Goal: Task Accomplishment & Management: Use online tool/utility

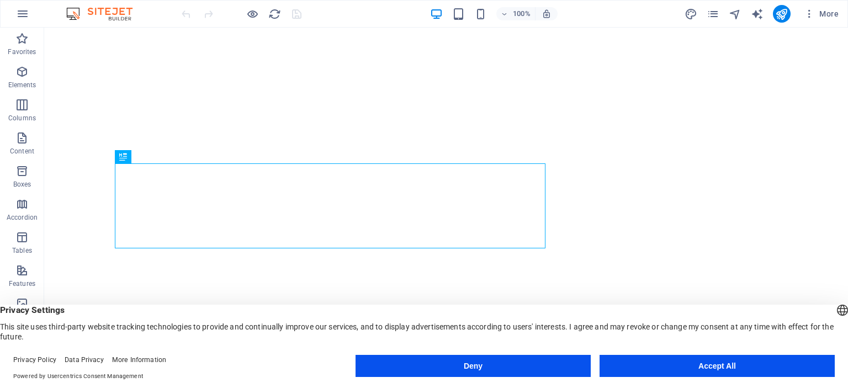
click at [719, 368] on button "Accept All" at bounding box center [717, 366] width 235 height 22
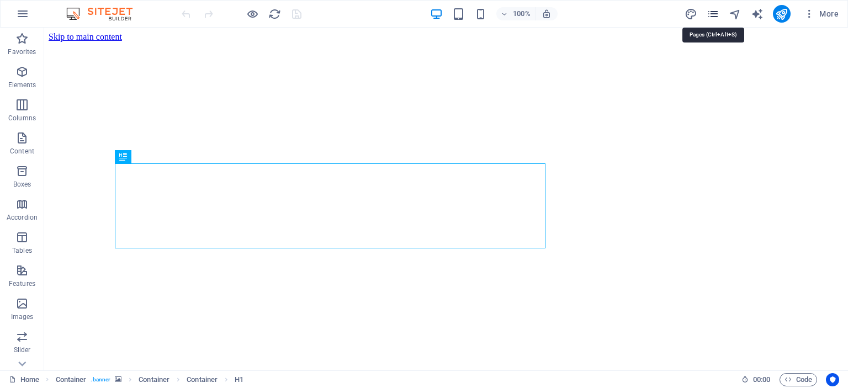
click at [711, 14] on icon "pages" at bounding box center [713, 14] width 13 height 13
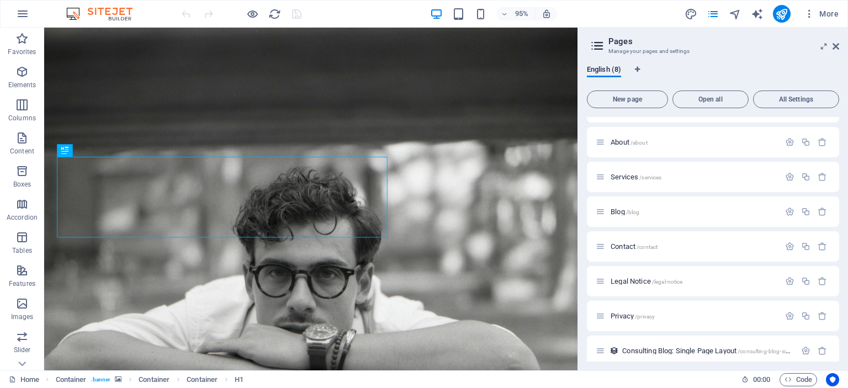
scroll to position [33, 0]
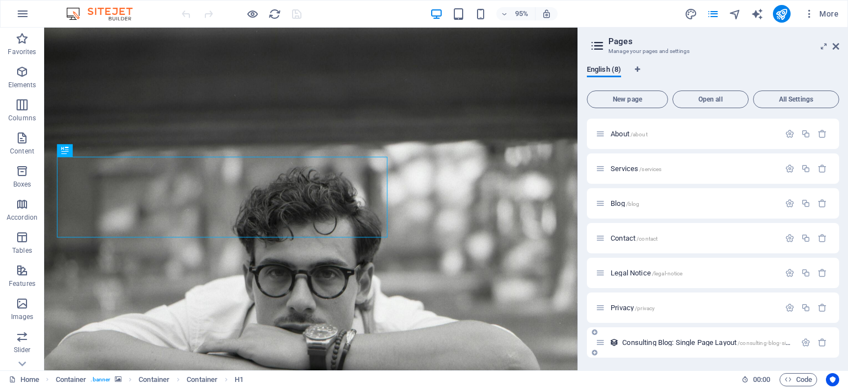
click at [645, 342] on span "Consulting Blog: Single Page Layout /consulting-blog-single-page-layout" at bounding box center [724, 342] width 205 height 8
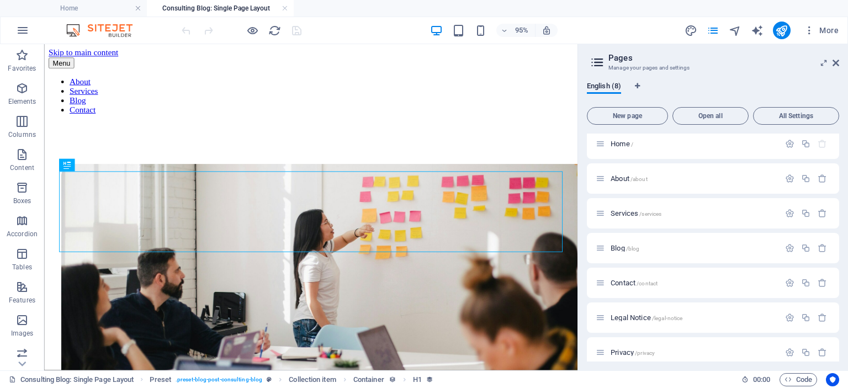
scroll to position [247, 0]
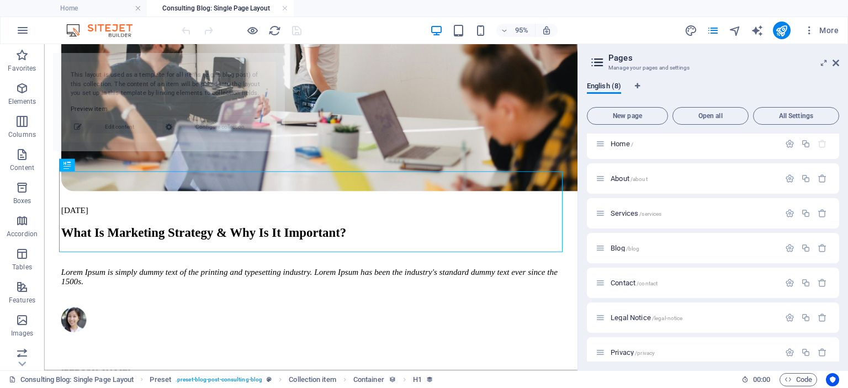
select select "68df63f4d2a4eccffe03d3bf"
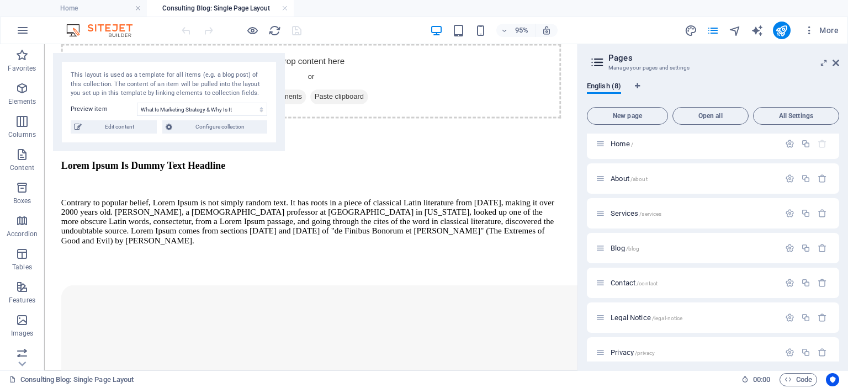
scroll to position [1190, 0]
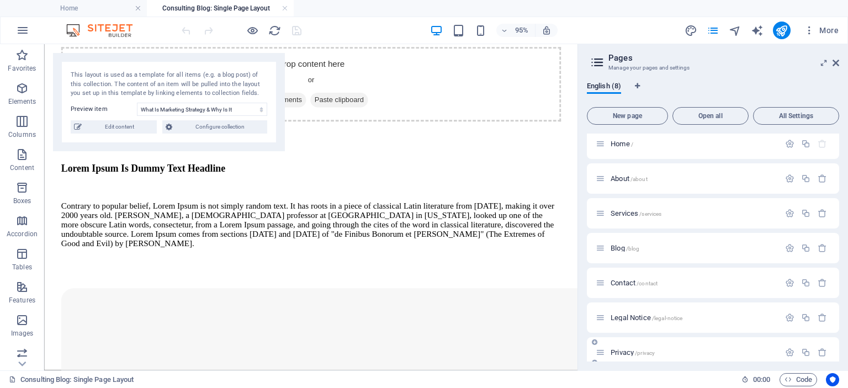
click at [619, 352] on span "Privacy /privacy" at bounding box center [633, 352] width 44 height 8
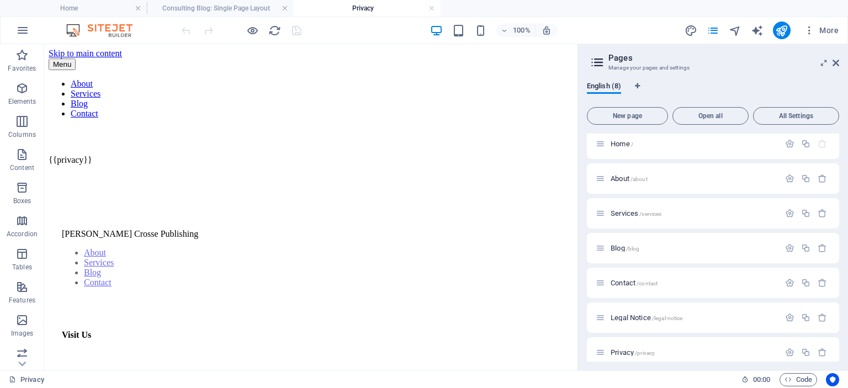
scroll to position [0, 0]
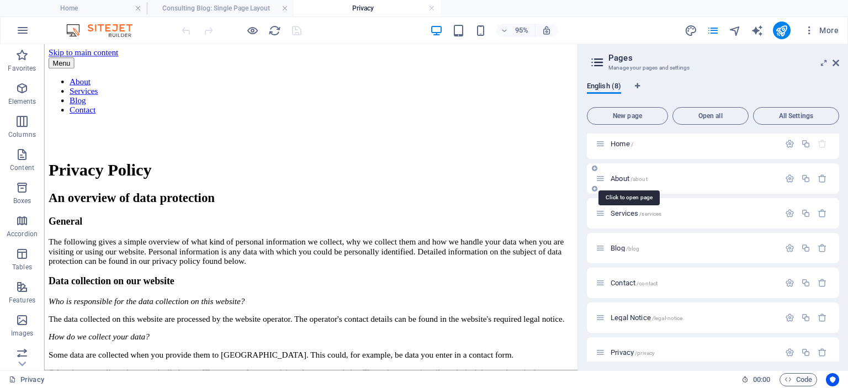
click at [620, 178] on span "About /about" at bounding box center [629, 178] width 37 height 8
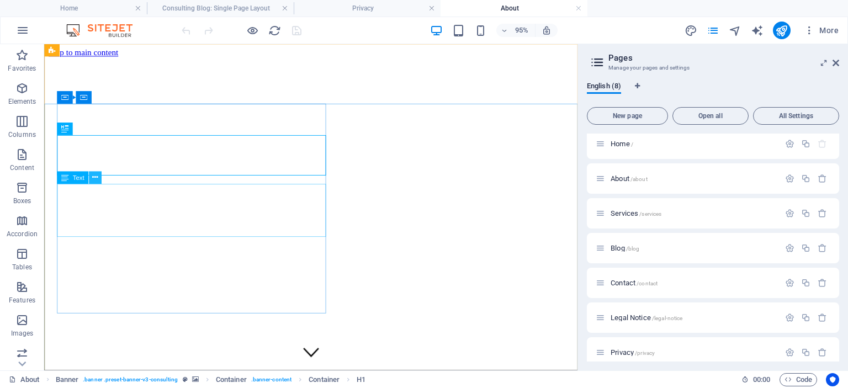
click at [94, 179] on icon at bounding box center [95, 177] width 6 height 11
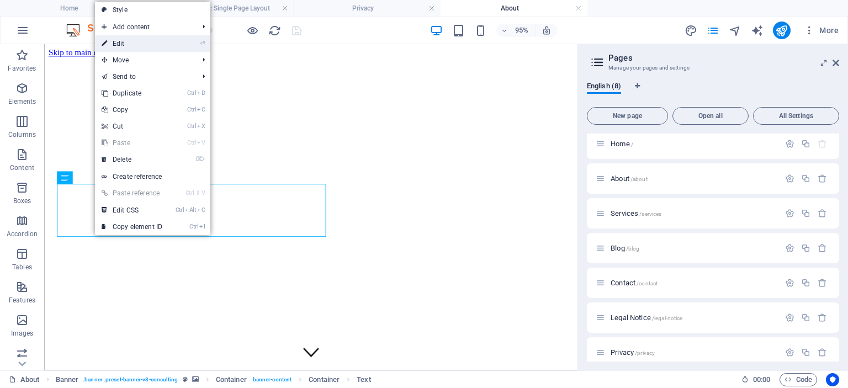
click at [118, 47] on link "⏎ Edit" at bounding box center [132, 43] width 74 height 17
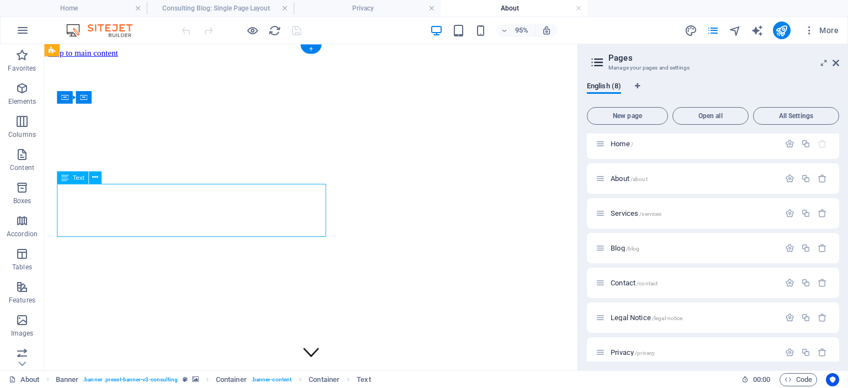
click at [96, 174] on icon at bounding box center [95, 177] width 6 height 11
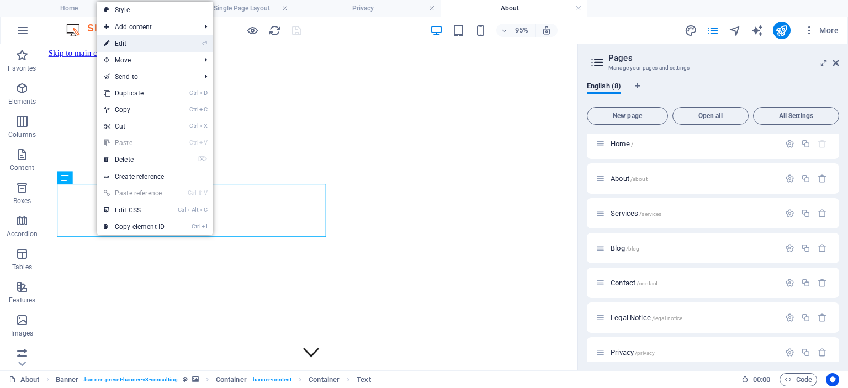
click at [122, 41] on link "⏎ Edit" at bounding box center [134, 43] width 74 height 17
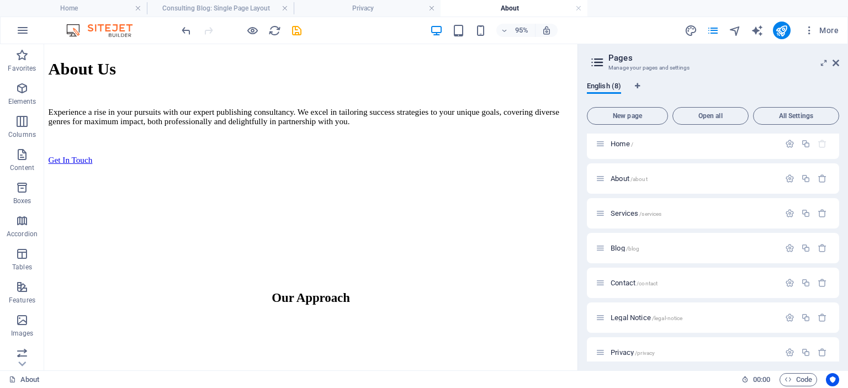
scroll to position [495, 0]
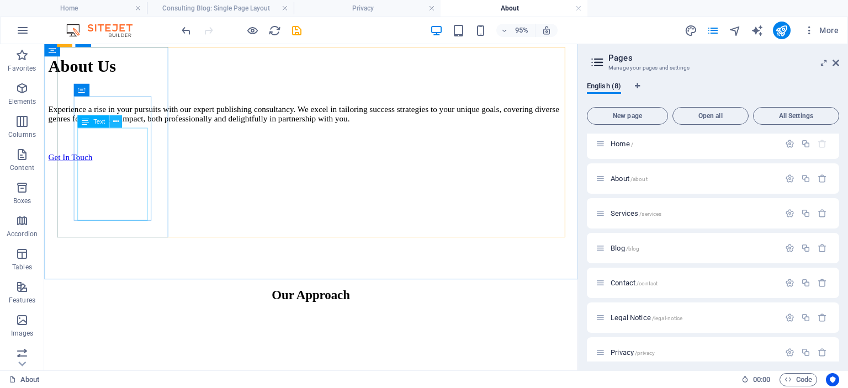
click at [118, 119] on icon at bounding box center [116, 121] width 6 height 11
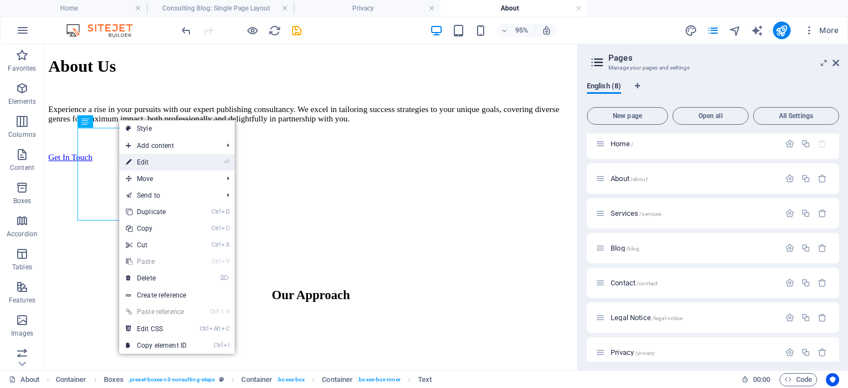
click at [149, 161] on link "⏎ Edit" at bounding box center [156, 162] width 74 height 17
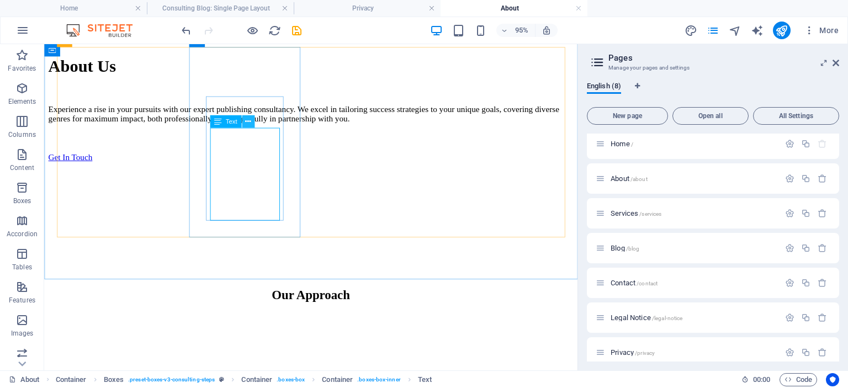
click at [248, 122] on icon at bounding box center [248, 121] width 6 height 11
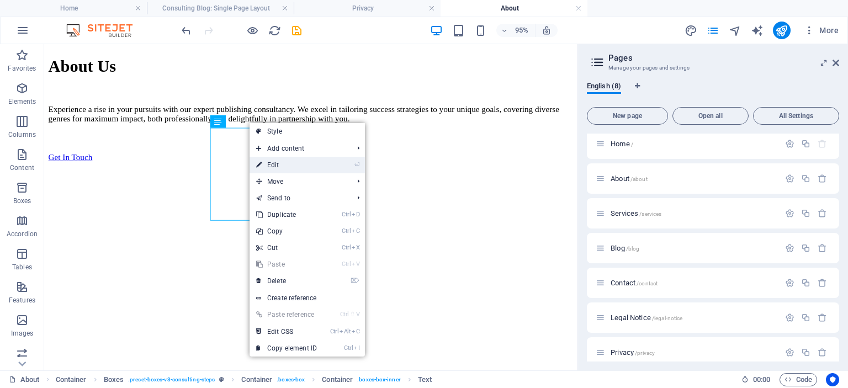
click at [273, 165] on link "⏎ Edit" at bounding box center [287, 165] width 74 height 17
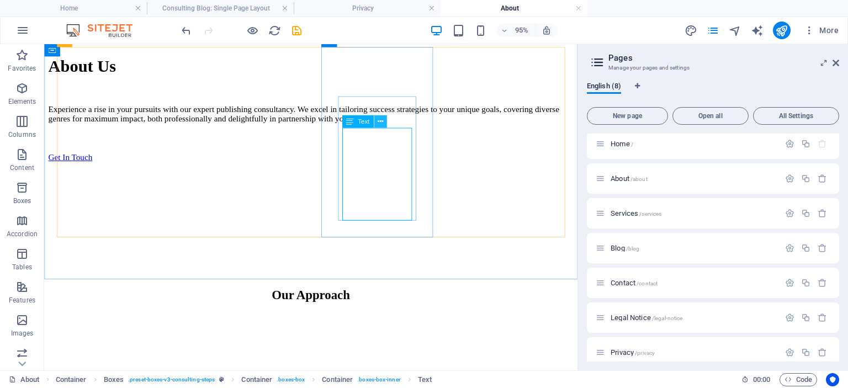
click at [381, 121] on icon at bounding box center [381, 121] width 6 height 11
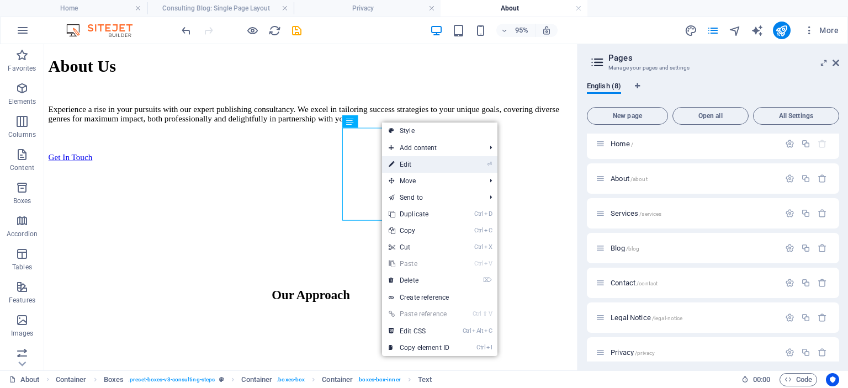
click at [406, 164] on link "⏎ Edit" at bounding box center [419, 164] width 74 height 17
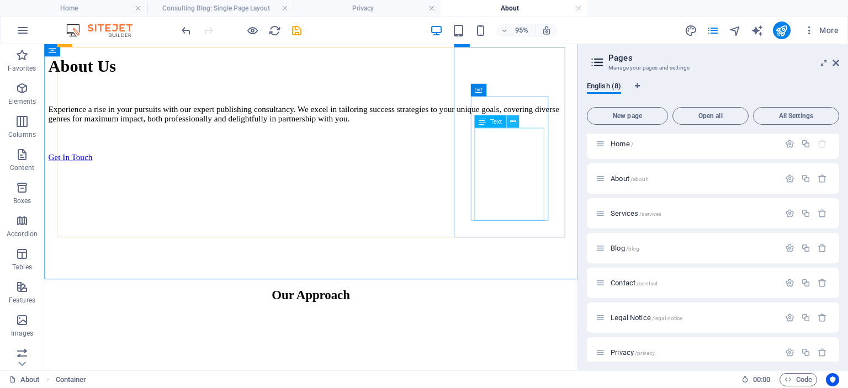
click at [513, 124] on icon at bounding box center [513, 121] width 6 height 11
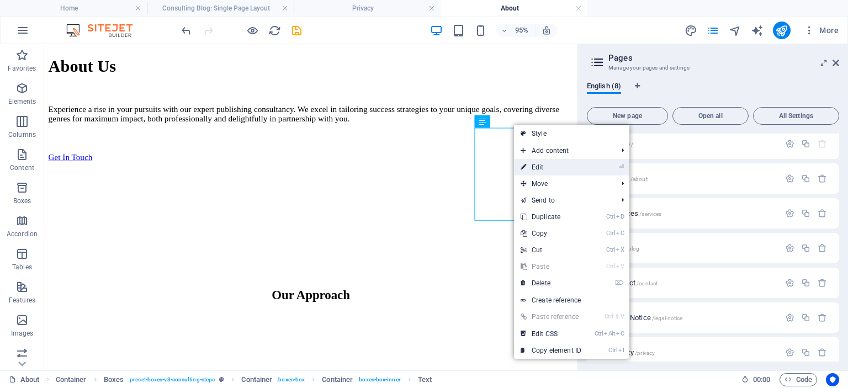
click at [538, 167] on link "⏎ Edit" at bounding box center [551, 167] width 74 height 17
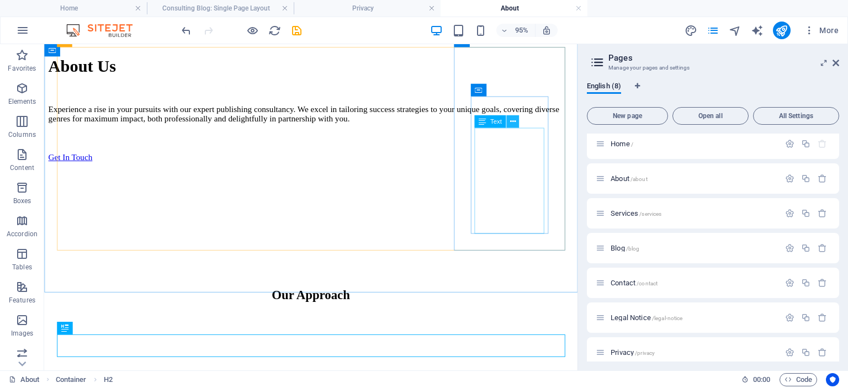
click at [512, 122] on icon at bounding box center [513, 121] width 6 height 11
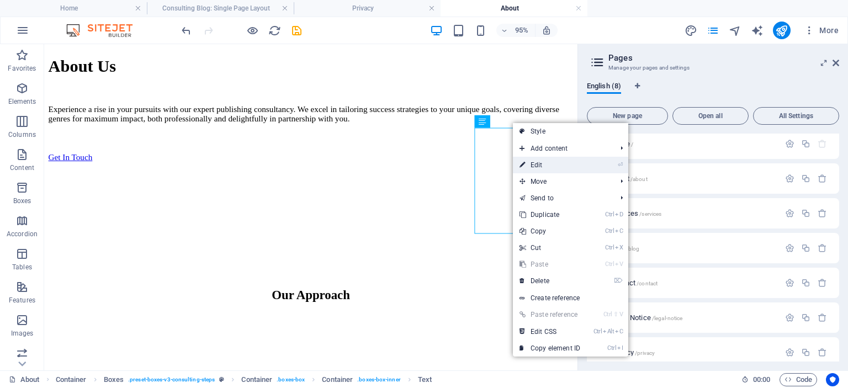
click at [540, 165] on link "⏎ Edit" at bounding box center [550, 165] width 74 height 17
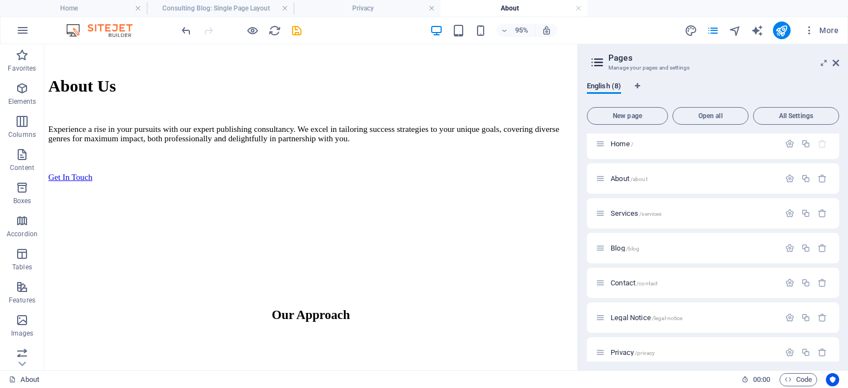
scroll to position [447, 0]
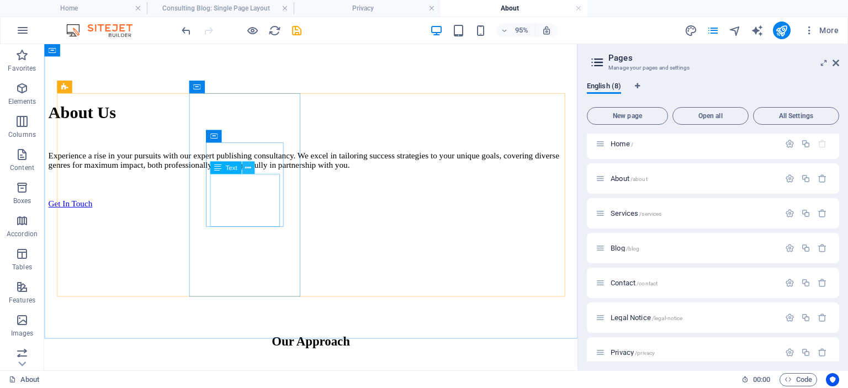
click at [246, 169] on icon at bounding box center [248, 168] width 6 height 11
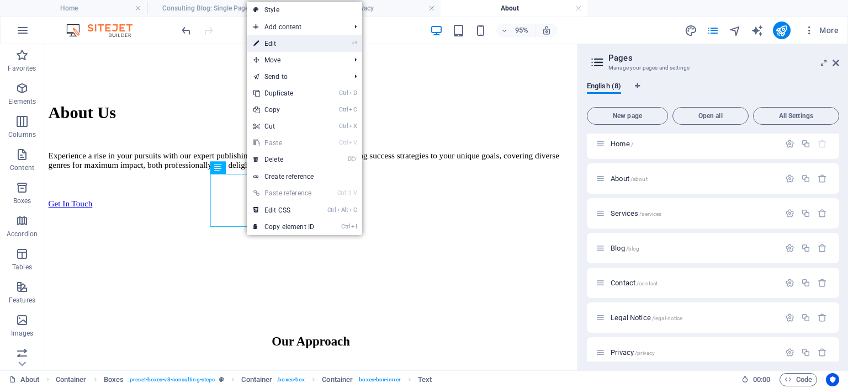
click at [272, 43] on link "⏎ Edit" at bounding box center [284, 43] width 74 height 17
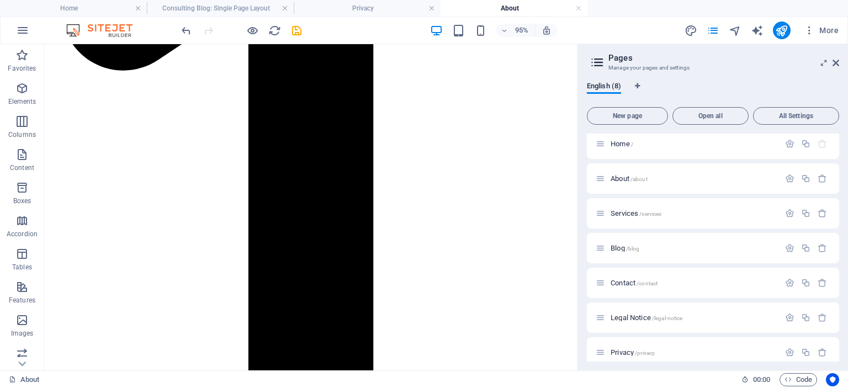
scroll to position [1129, 0]
click at [622, 281] on span "Contact /contact" at bounding box center [634, 283] width 47 height 8
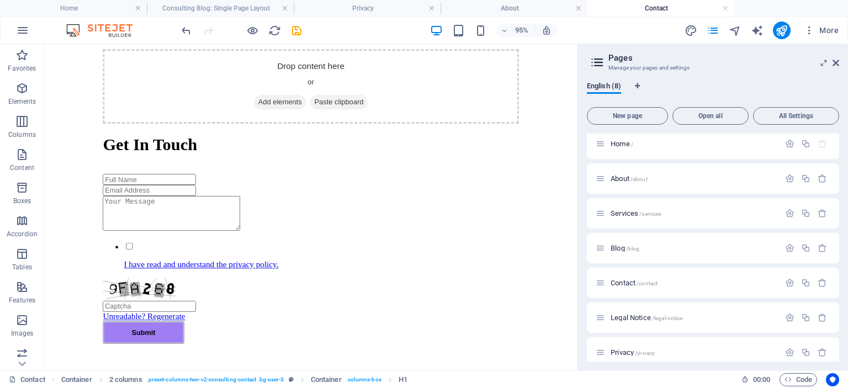
scroll to position [524, 0]
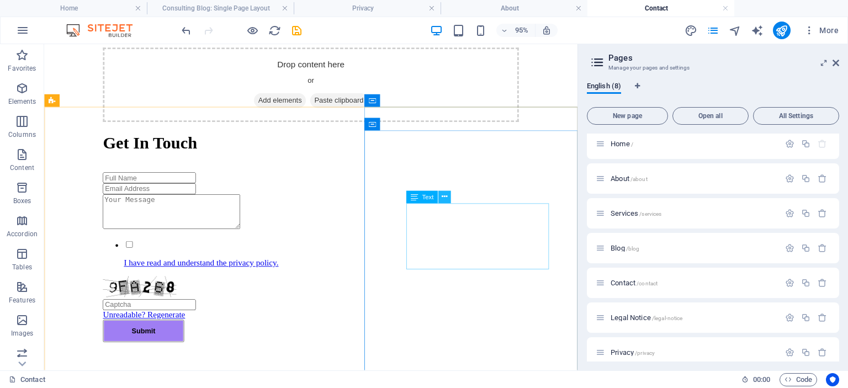
click at [443, 194] on icon at bounding box center [445, 197] width 6 height 11
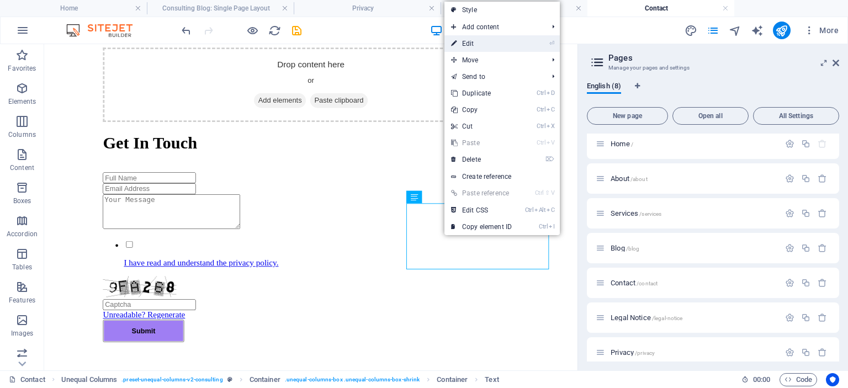
click at [469, 41] on link "⏎ Edit" at bounding box center [481, 43] width 74 height 17
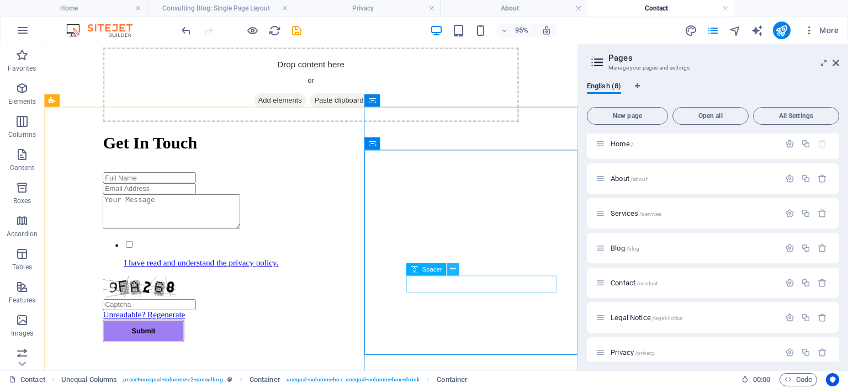
click at [453, 270] on icon at bounding box center [453, 269] width 6 height 11
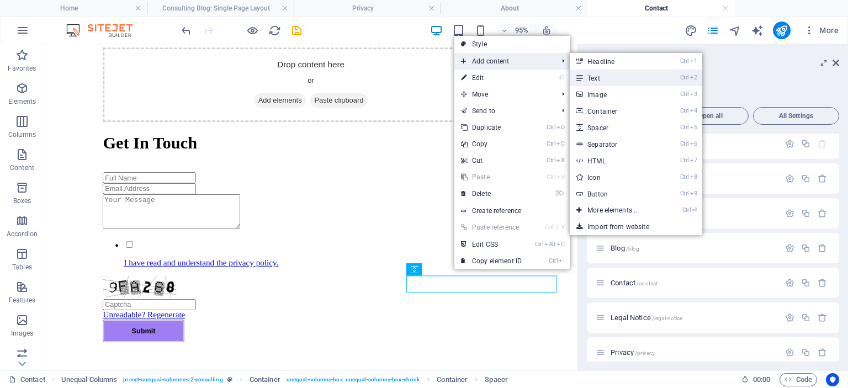
click at [600, 76] on link "Ctrl 2 Text" at bounding box center [615, 78] width 91 height 17
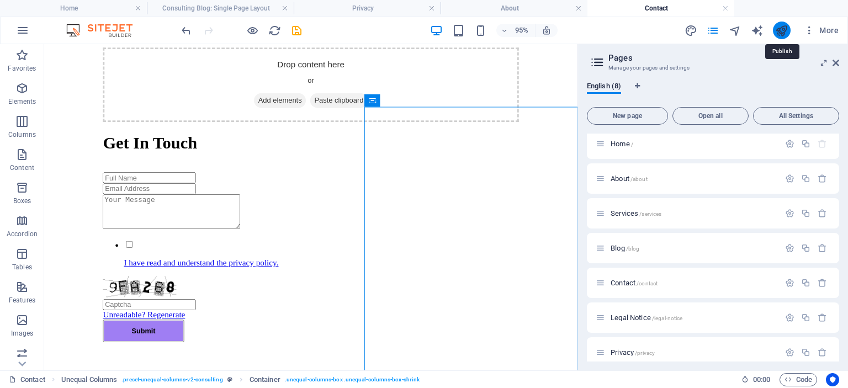
click at [781, 31] on icon "publish" at bounding box center [781, 30] width 13 height 13
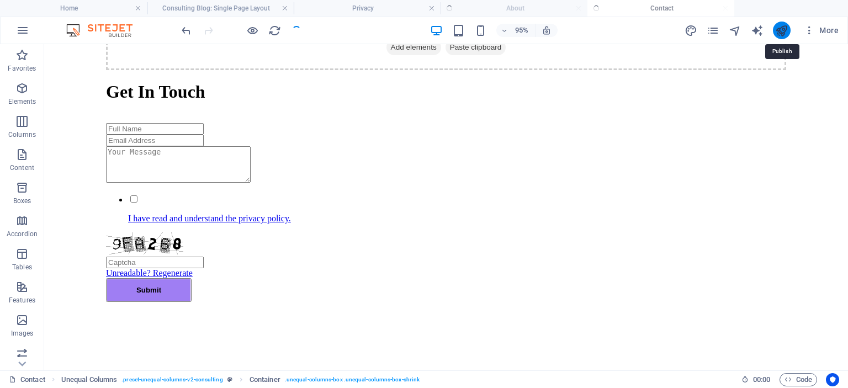
checkbox input "false"
